Goal: Task Accomplishment & Management: Complete application form

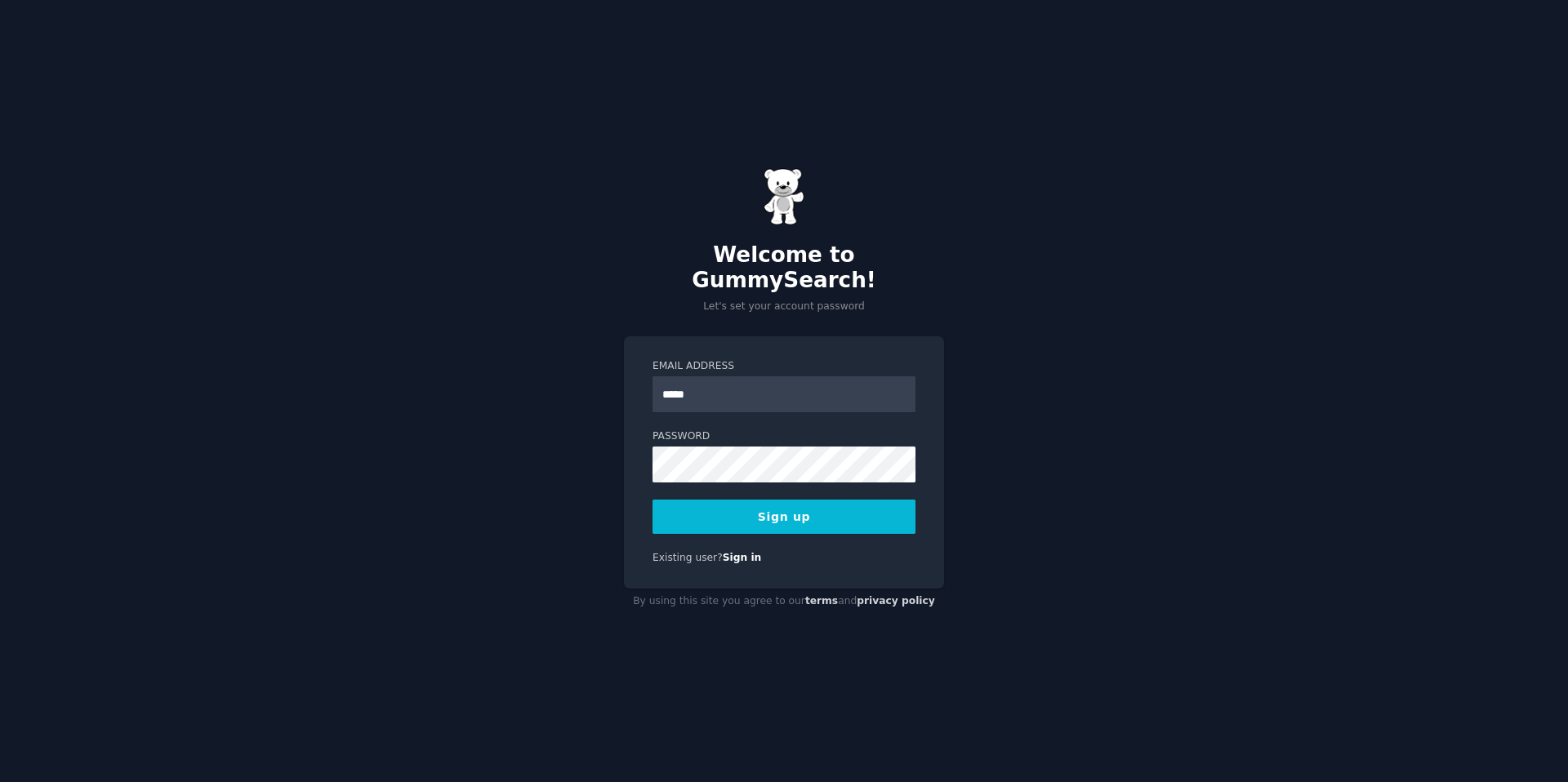
type input "**********"
click at [761, 506] on button "Sign up" at bounding box center [784, 516] width 263 height 34
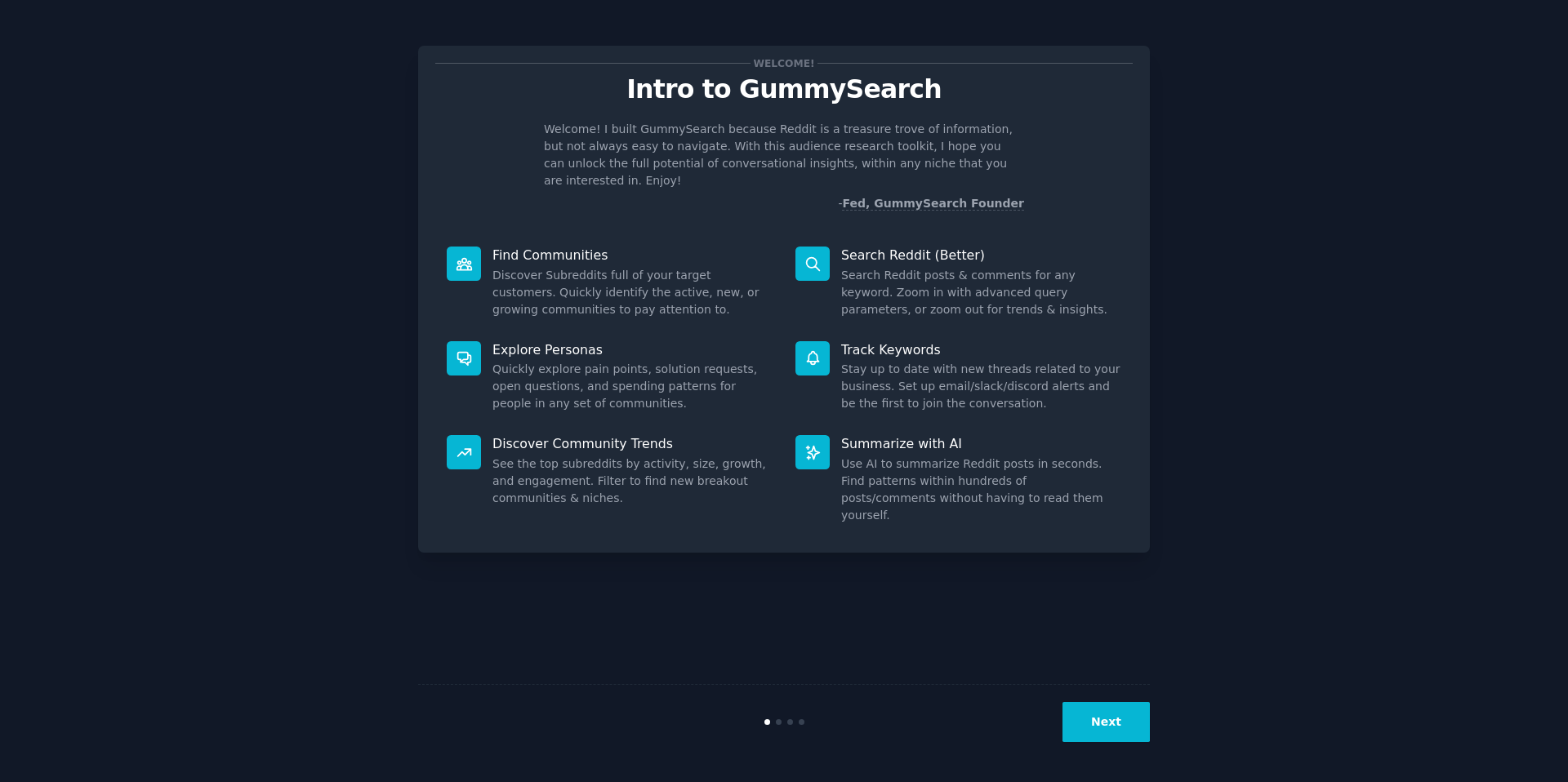
click at [1113, 723] on button "Next" at bounding box center [1106, 722] width 88 height 40
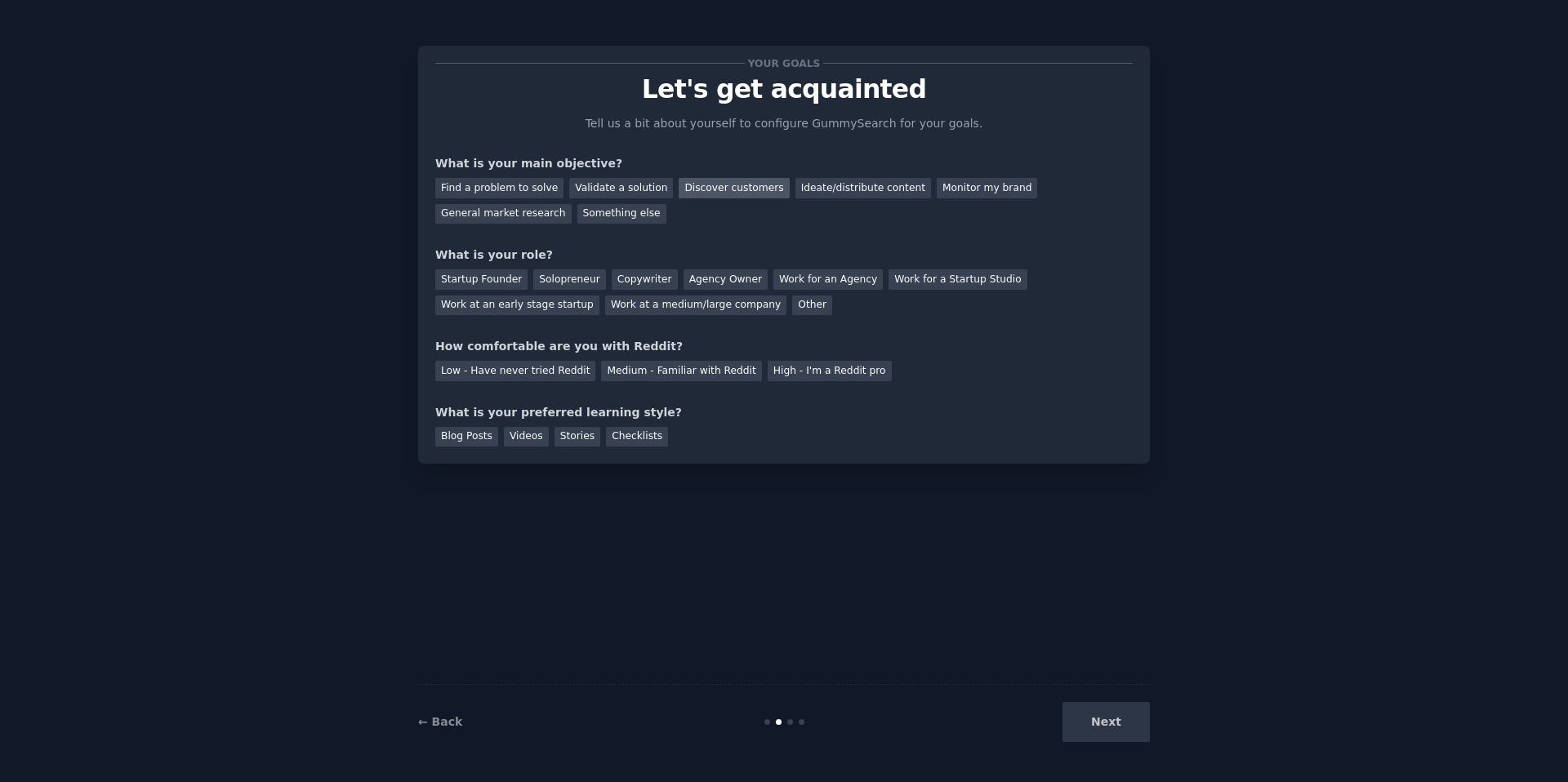
click at [733, 189] on div "Discover customers" at bounding box center [734, 188] width 110 height 21
click at [849, 186] on div "Ideate/distribute content" at bounding box center [864, 188] width 136 height 21
click at [961, 185] on div "Monitor my brand" at bounding box center [987, 188] width 100 height 21
click at [677, 308] on div "Work at a medium/large company" at bounding box center [695, 305] width 181 height 21
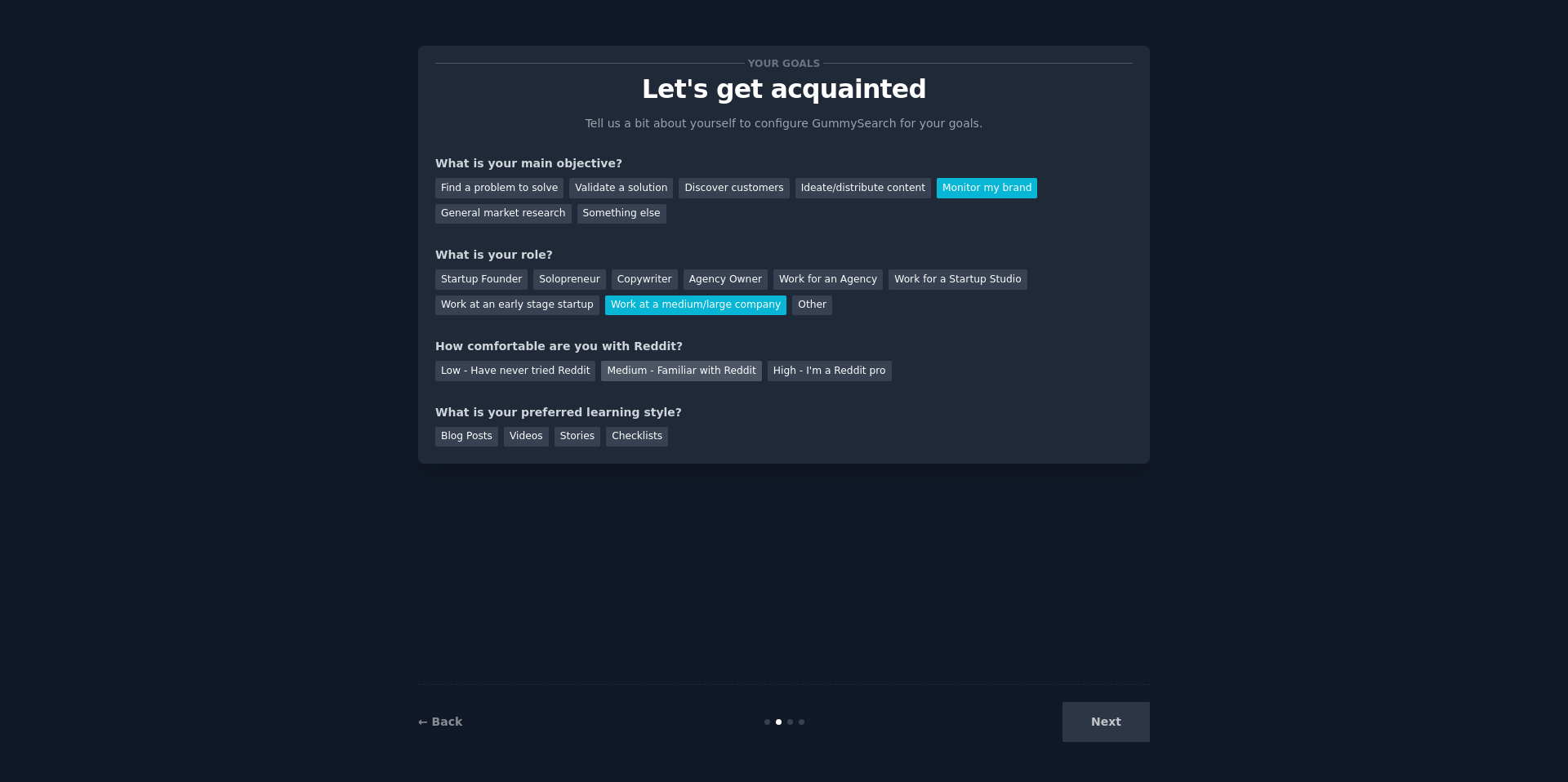
click at [676, 368] on div "Medium - Familiar with Reddit" at bounding box center [681, 371] width 161 height 21
click at [463, 437] on div "Blog Posts" at bounding box center [467, 437] width 63 height 21
click at [1129, 727] on button "Next" at bounding box center [1106, 722] width 88 height 40
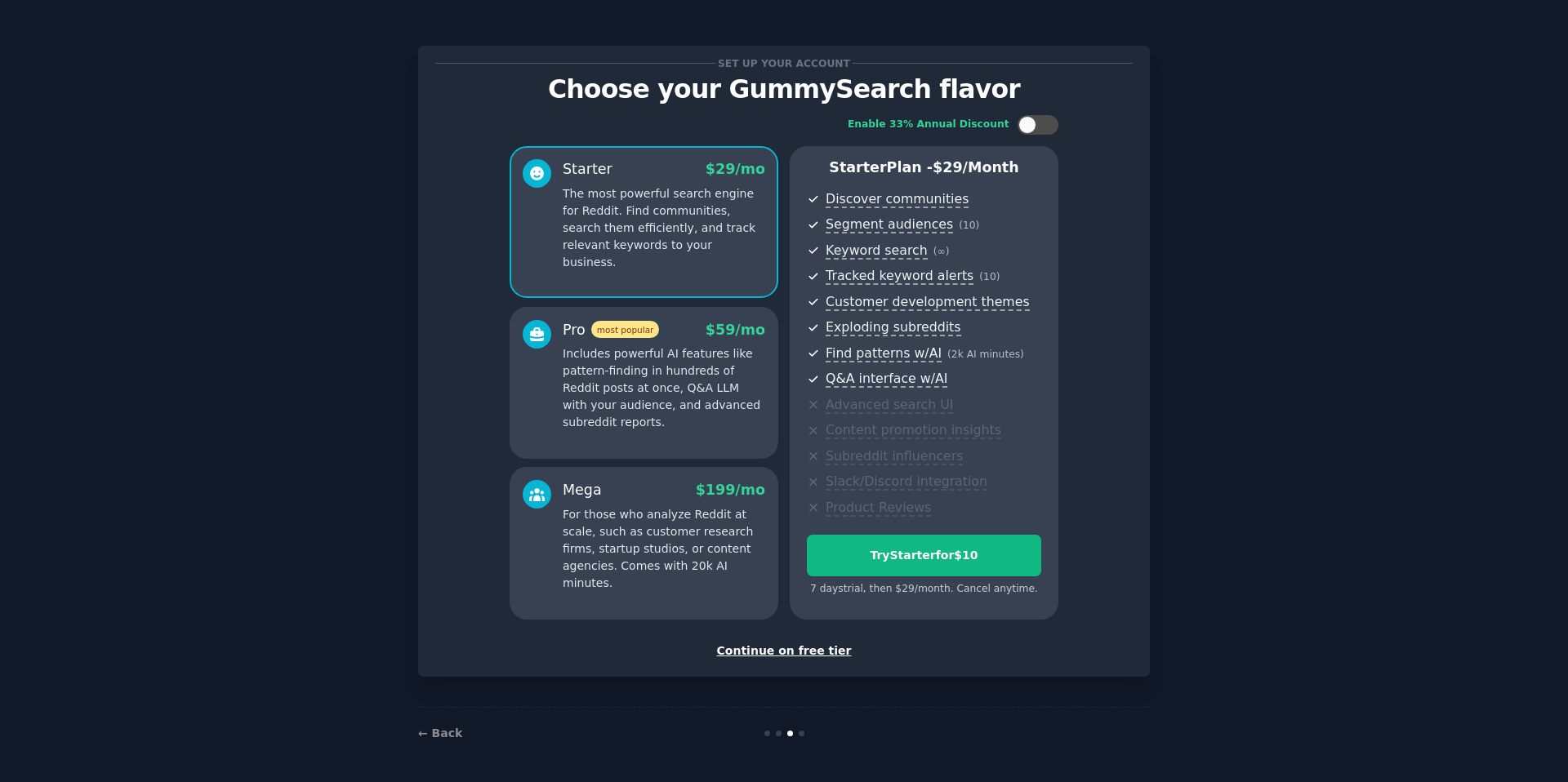
click at [796, 653] on div "Continue on free tier" at bounding box center [784, 651] width 697 height 17
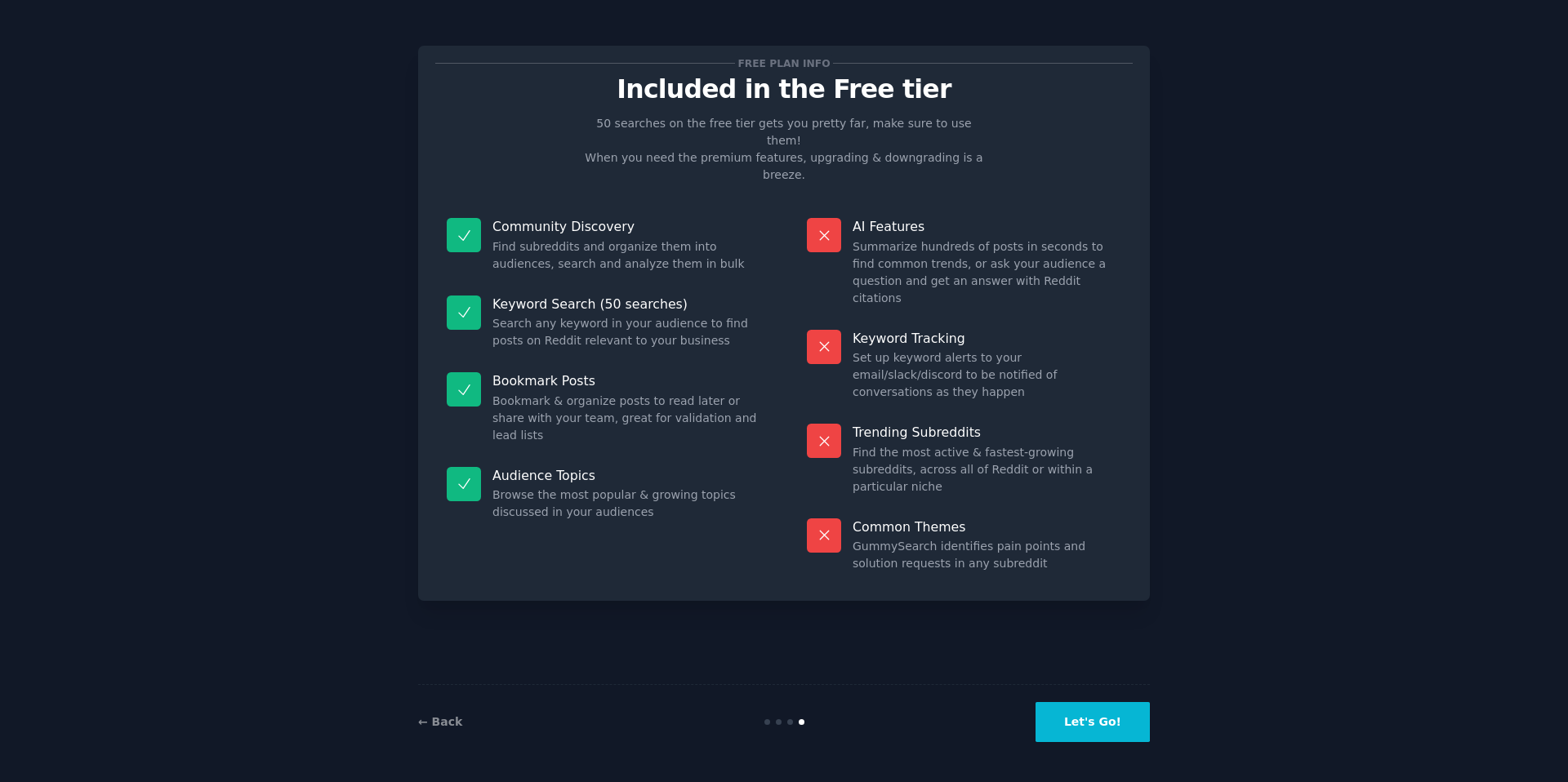
click at [1088, 731] on button "Let's Go!" at bounding box center [1092, 722] width 114 height 40
